Goal: Check status

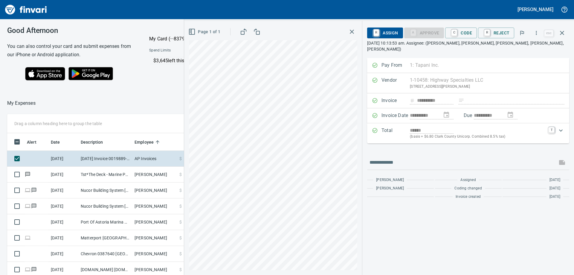
scroll to position [204, 401]
click at [353, 30] on icon "button" at bounding box center [351, 31] width 7 height 7
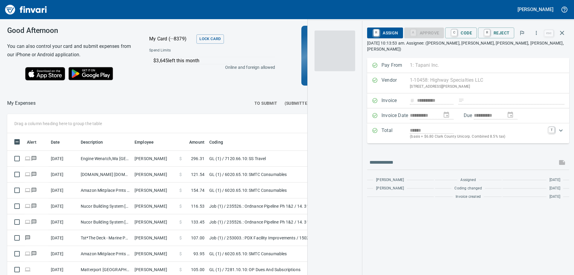
scroll to position [204, 401]
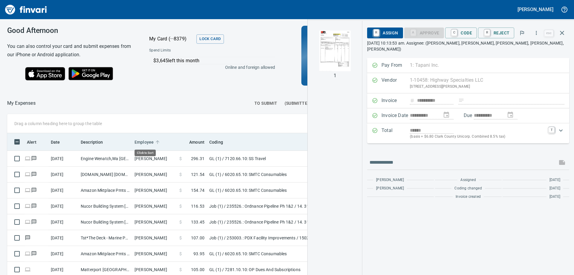
click at [140, 140] on span "Employee" at bounding box center [143, 141] width 19 height 7
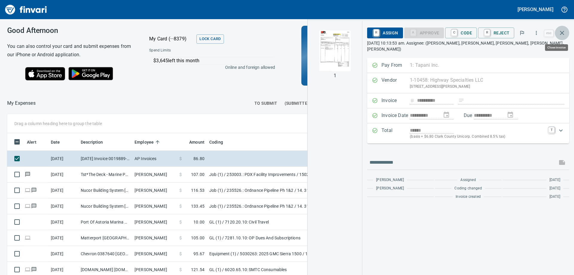
drag, startPoint x: 561, startPoint y: 32, endPoint x: 556, endPoint y: 36, distance: 6.0
click at [560, 32] on icon "button" at bounding box center [562, 33] width 4 height 4
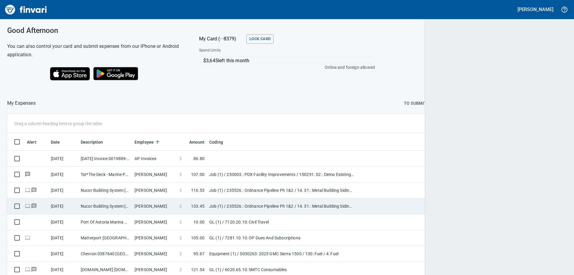
scroll to position [204, 550]
